Goal: Communication & Community: Answer question/provide support

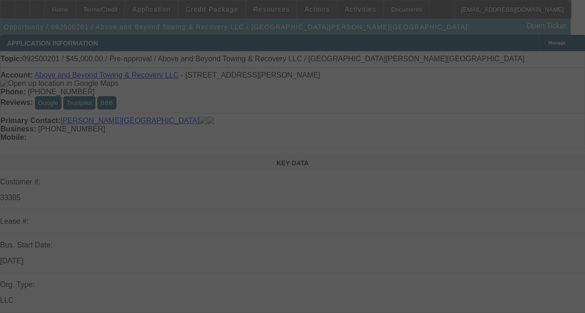
click at [531, 134] on div at bounding box center [292, 156] width 585 height 313
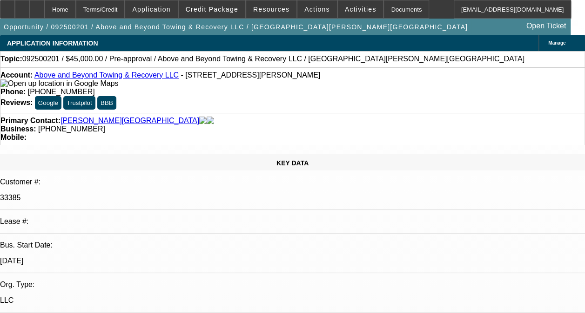
select select "0"
select select "2"
select select "0.1"
select select "4"
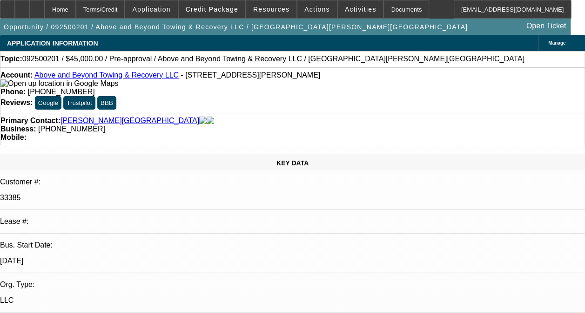
radio input "true"
type textarea "p"
type textarea "P"
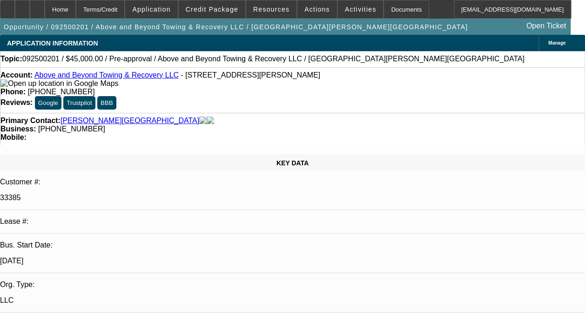
scroll to position [11, 0]
type textarea "THIS LEASE WAS TERMINATED BEFORE IT EVEN STARTED. AS CUSTOMER DID NOT TAKE THIS…"
radio input "true"
